Goal: Task Accomplishment & Management: Manage account settings

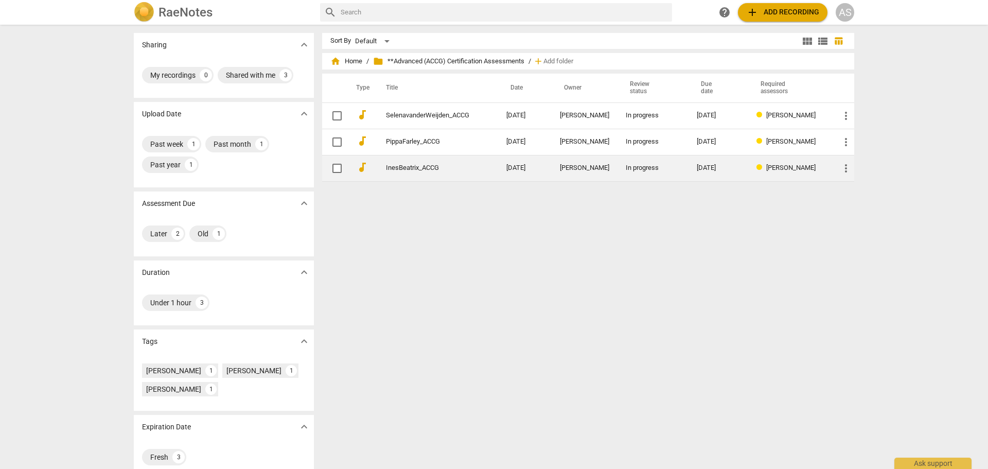
click at [421, 168] on link "InesBeatrix_ACCG" at bounding box center [427, 168] width 83 height 8
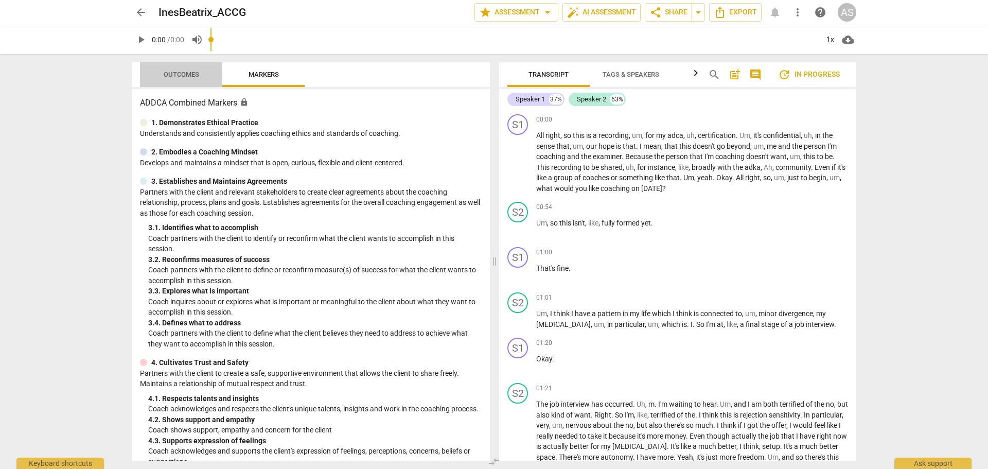
click at [187, 74] on span "Outcomes" at bounding box center [181, 74] width 35 height 8
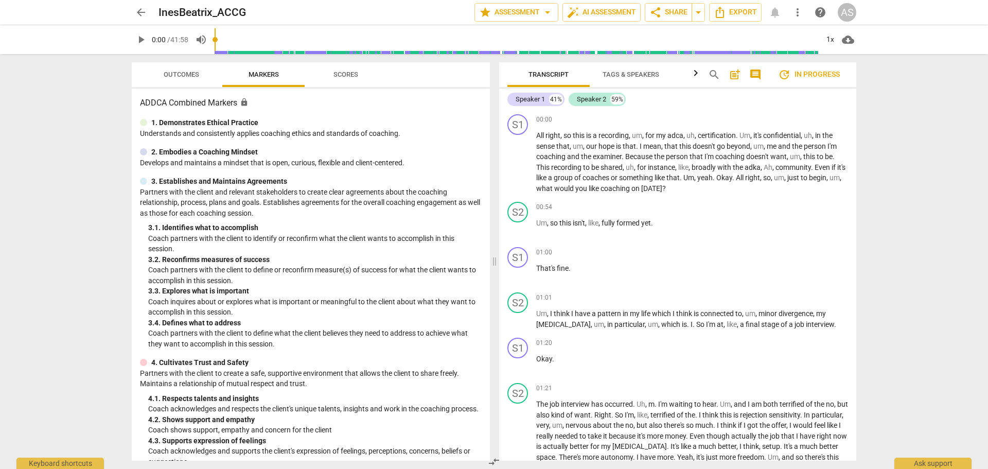
click at [138, 6] on span "arrow_back" at bounding box center [141, 12] width 12 height 12
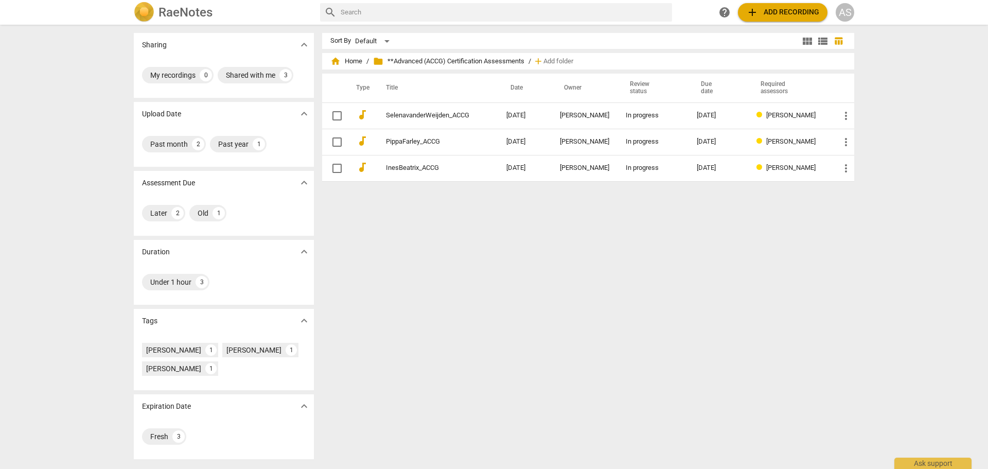
click at [851, 7] on div "AS" at bounding box center [844, 12] width 19 height 19
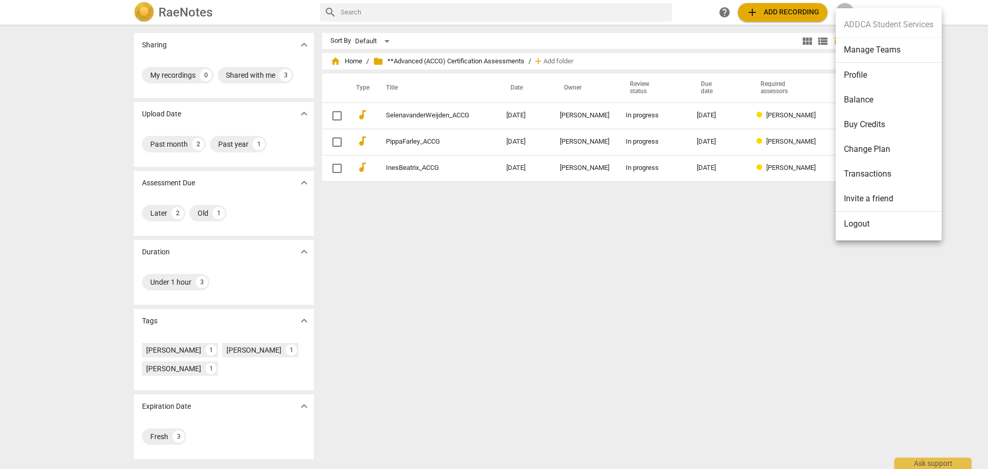
click at [883, 47] on li "Manage Teams" at bounding box center [888, 50] width 106 height 25
